Goal: Transaction & Acquisition: Purchase product/service

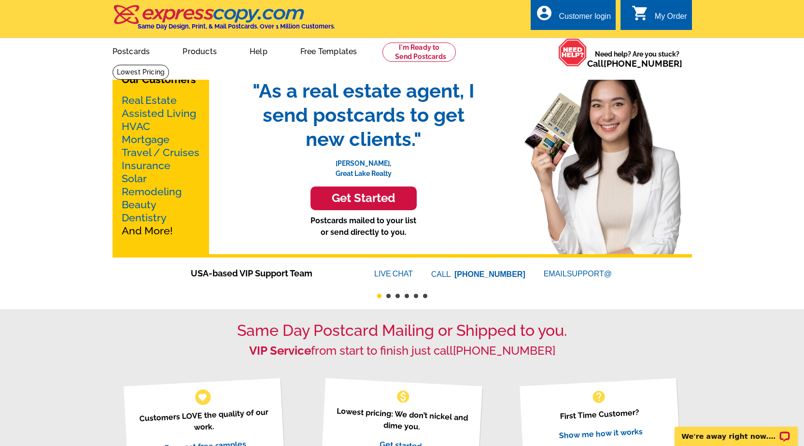
click at [151, 140] on link "Mortgage" at bounding box center [146, 139] width 48 height 12
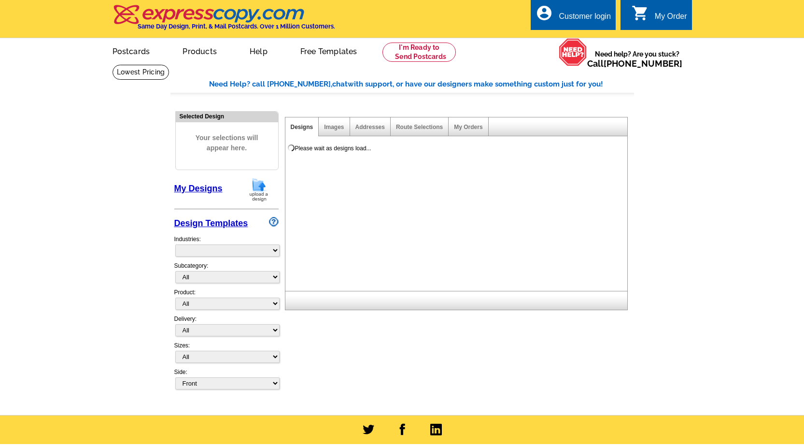
select select "774"
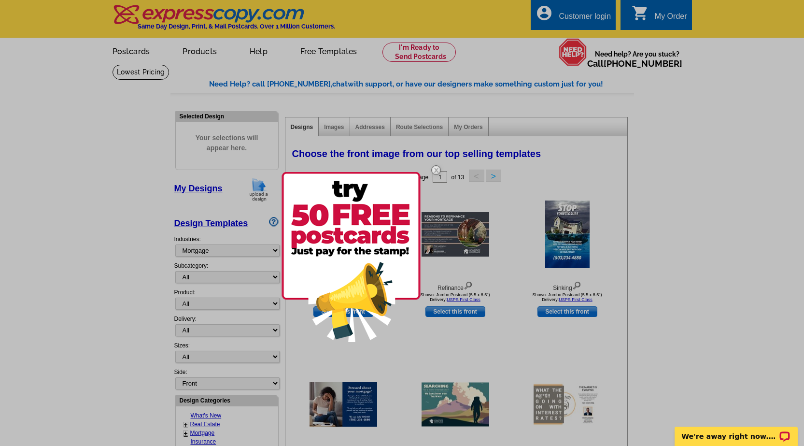
drag, startPoint x: 197, startPoint y: 51, endPoint x: 267, endPoint y: 181, distance: 147.1
click at [258, 169] on div at bounding box center [402, 223] width 804 height 446
click at [362, 292] on img at bounding box center [350, 257] width 139 height 170
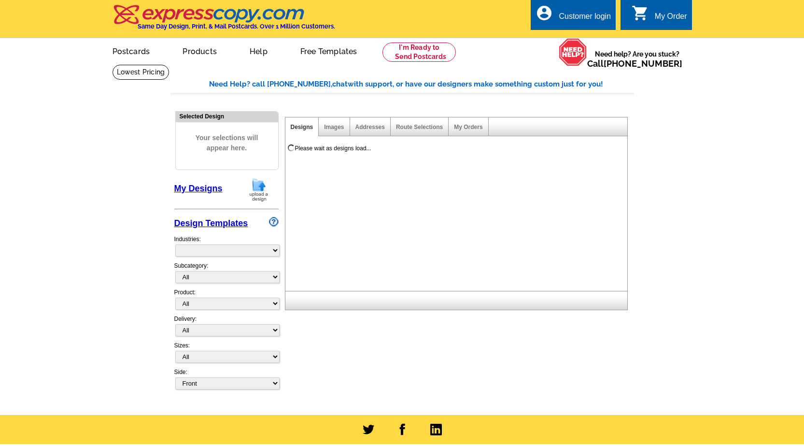
select select "831"
